Goal: Transaction & Acquisition: Purchase product/service

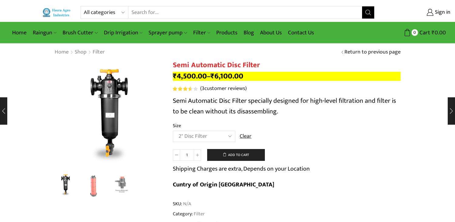
select select "2" Disc Filter"
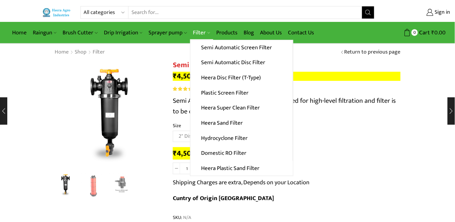
click at [208, 32] on icon at bounding box center [209, 32] width 3 height 3
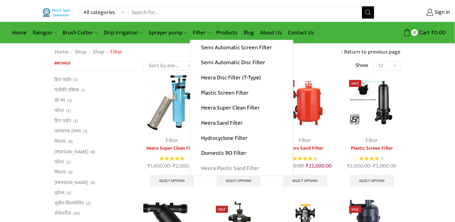
click at [241, 167] on link "Heera Plastic Sand Filter" at bounding box center [242, 168] width 103 height 15
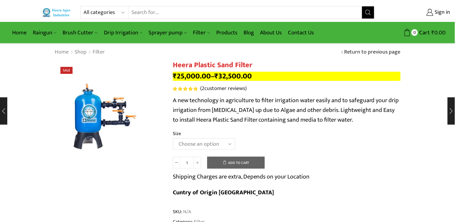
click at [230, 143] on select "Choose an [MEDICAL_DATA].5’’x 30 m3 2’’ x 20 m3 3.0’’x 40 m3 3.0’’x 50 m3" at bounding box center [204, 143] width 63 height 11
click at [173, 139] on select "Choose an [MEDICAL_DATA].5’’x 30 m3 2’’ x 20 m3 3.0’’x 40 m3 3.0’’x 50 m3" at bounding box center [204, 143] width 63 height 11
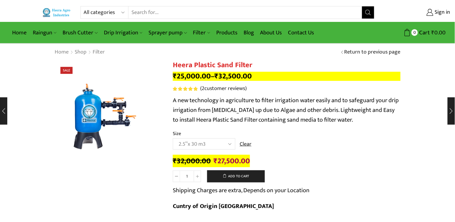
click at [229, 163] on bdi "₹ 27,500.00" at bounding box center [232, 161] width 36 height 12
click at [227, 146] on select "Choose an [MEDICAL_DATA].5’’x 30 m3 2’’ x 20 m3 3.0’’x 40 m3 3.0’’x 50 m3" at bounding box center [204, 143] width 63 height 11
click at [173, 139] on select "Choose an [MEDICAL_DATA].5’’x 30 m3 2’’ x 20 m3 3.0’’x 40 m3 3.0’’x 50 m3" at bounding box center [204, 143] width 63 height 11
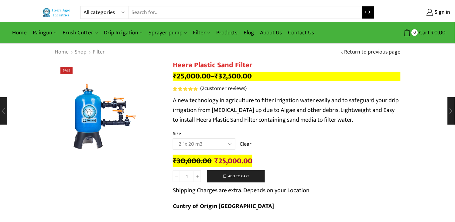
click at [227, 144] on select "Choose an [MEDICAL_DATA].5’’x 30 m3 2’’ x 20 m3 3.0’’x 40 m3 3.0’’x 50 m3" at bounding box center [204, 143] width 63 height 11
click at [173, 139] on select "Choose an [MEDICAL_DATA].5’’x 30 m3 2’’ x 20 m3 3.0’’x 40 m3 3.0’’x 50 m3" at bounding box center [204, 143] width 63 height 11
select select "2-5x-30-m3"
click at [229, 159] on bdi "₹ 27,500.00" at bounding box center [232, 161] width 36 height 12
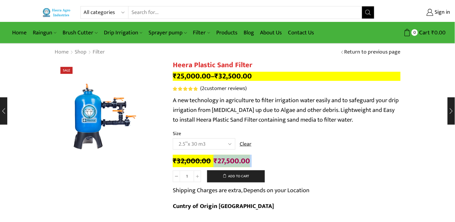
click at [229, 159] on bdi "₹ 27,500.00" at bounding box center [232, 161] width 36 height 12
click at [225, 63] on h1 "Heera Plastic Sand Filter" at bounding box center [287, 65] width 228 height 9
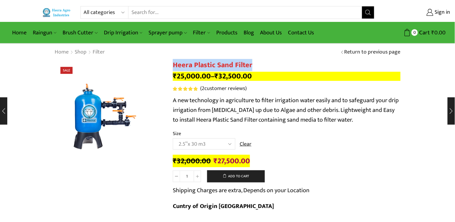
click at [225, 63] on h1 "Heera Plastic Sand Filter" at bounding box center [287, 65] width 228 height 9
copy div "Heera Plastic Sand Filter"
